Goal: Information Seeking & Learning: Learn about a topic

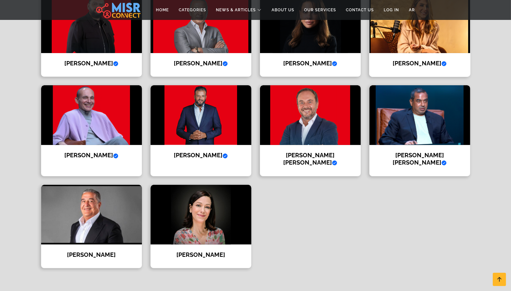
scroll to position [269, 0]
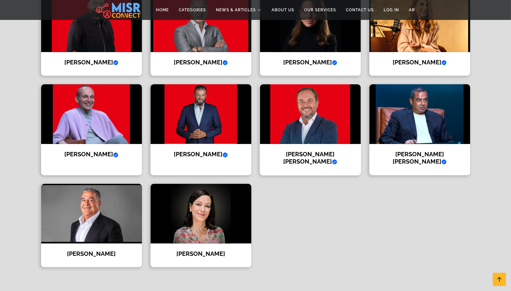
click at [299, 135] on img at bounding box center [310, 114] width 101 height 60
click at [217, 104] on img at bounding box center [200, 114] width 101 height 60
click at [302, 112] on img at bounding box center [310, 114] width 101 height 60
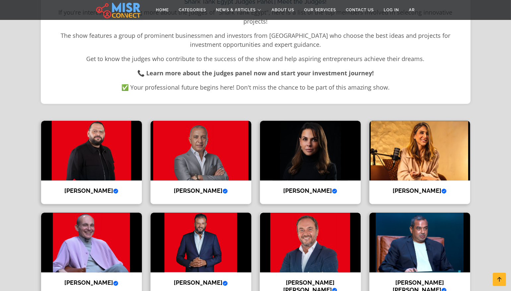
scroll to position [140, 0]
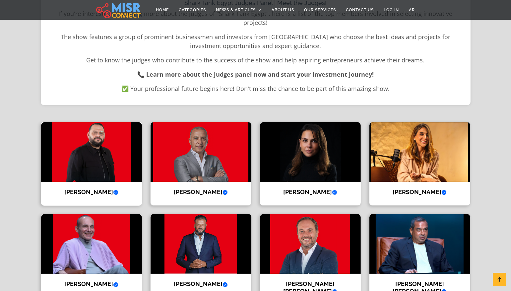
click at [53, 164] on img at bounding box center [91, 152] width 101 height 60
click at [176, 156] on img at bounding box center [200, 152] width 101 height 60
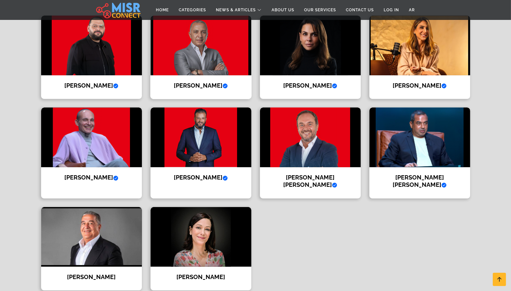
scroll to position [246, 0]
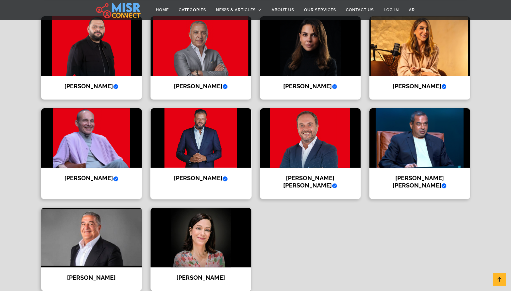
click at [196, 154] on img at bounding box center [200, 138] width 101 height 60
click at [274, 142] on img at bounding box center [310, 138] width 101 height 60
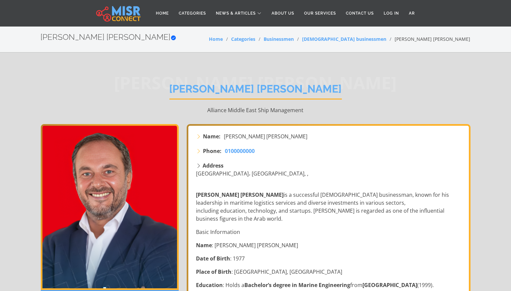
scroll to position [89, 0]
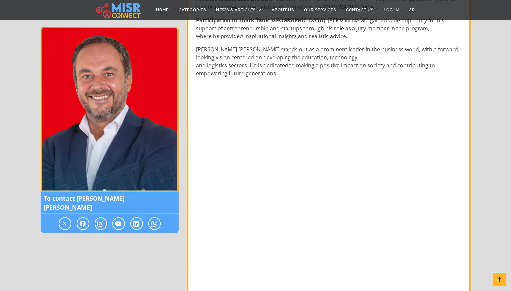
scroll to position [770, 0]
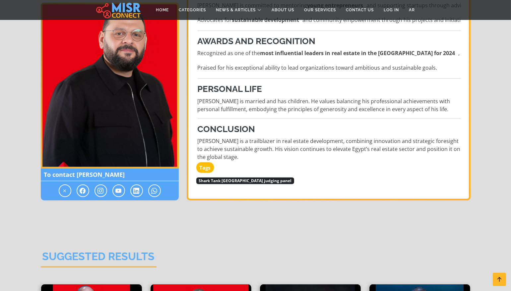
scroll to position [568, 0]
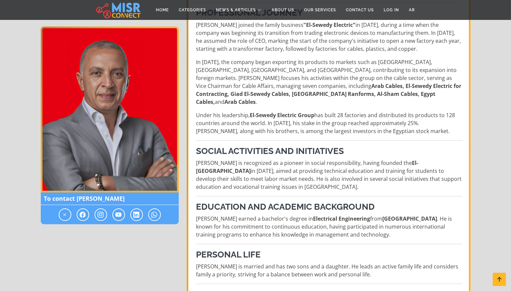
scroll to position [229, 0]
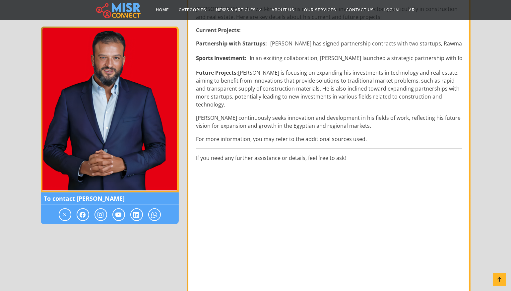
scroll to position [512, 0]
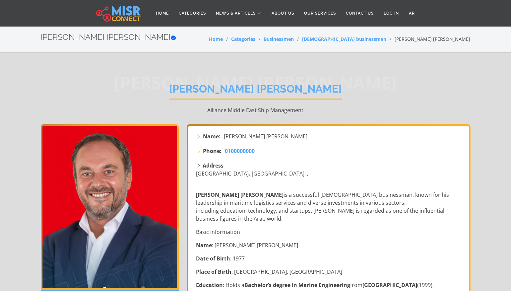
click at [282, 90] on h1 "[PERSON_NAME] [PERSON_NAME]" at bounding box center [255, 91] width 172 height 17
